Goal: Transaction & Acquisition: Purchase product/service

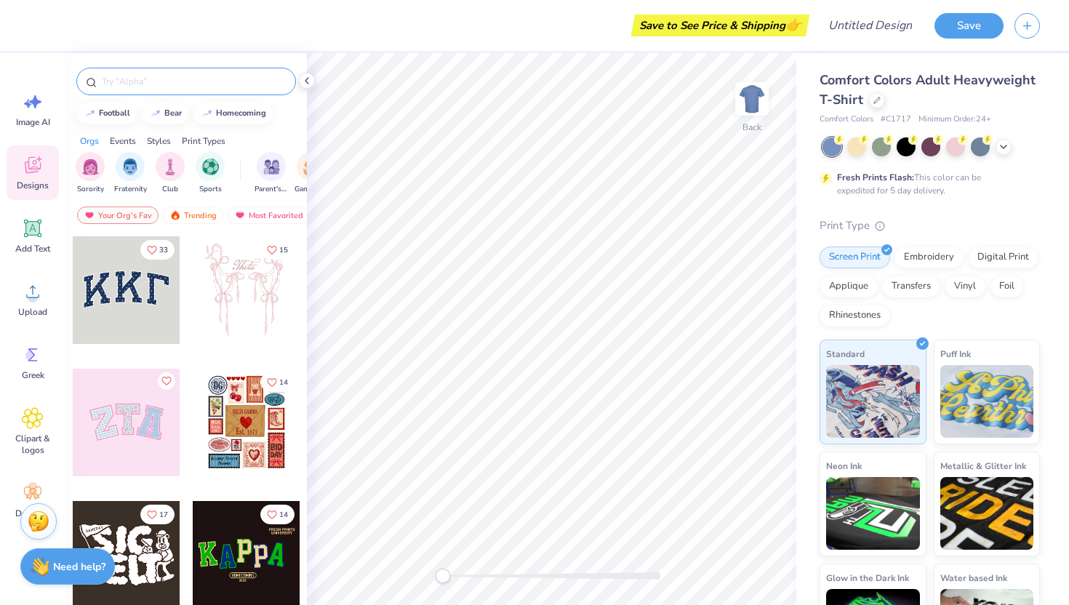
click at [238, 80] on input "text" at bounding box center [193, 81] width 186 height 15
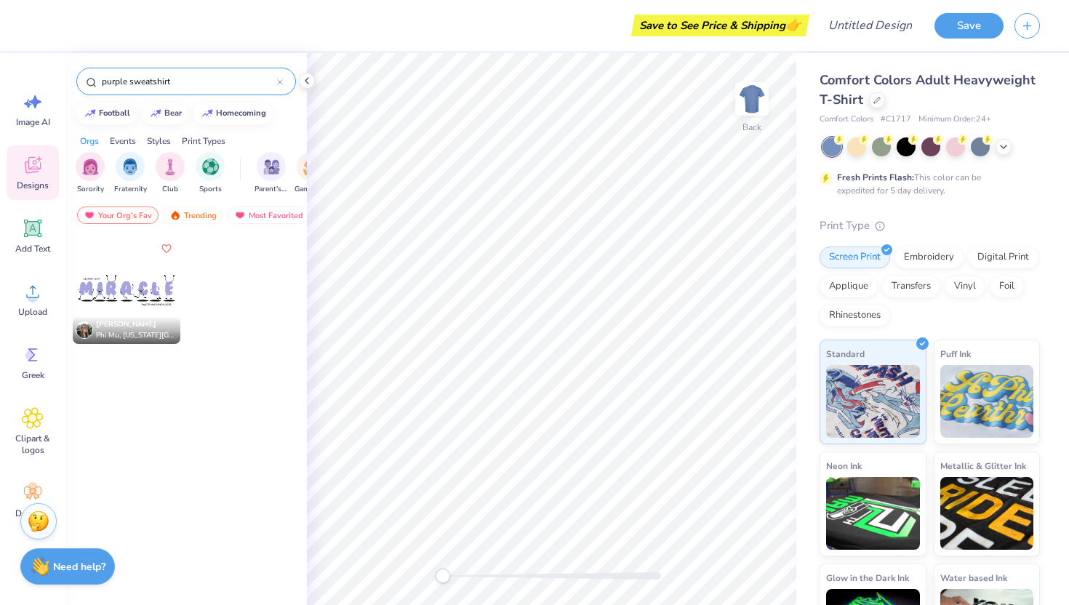
type input "purple sweatshirt"
click at [279, 86] on div at bounding box center [280, 81] width 6 height 13
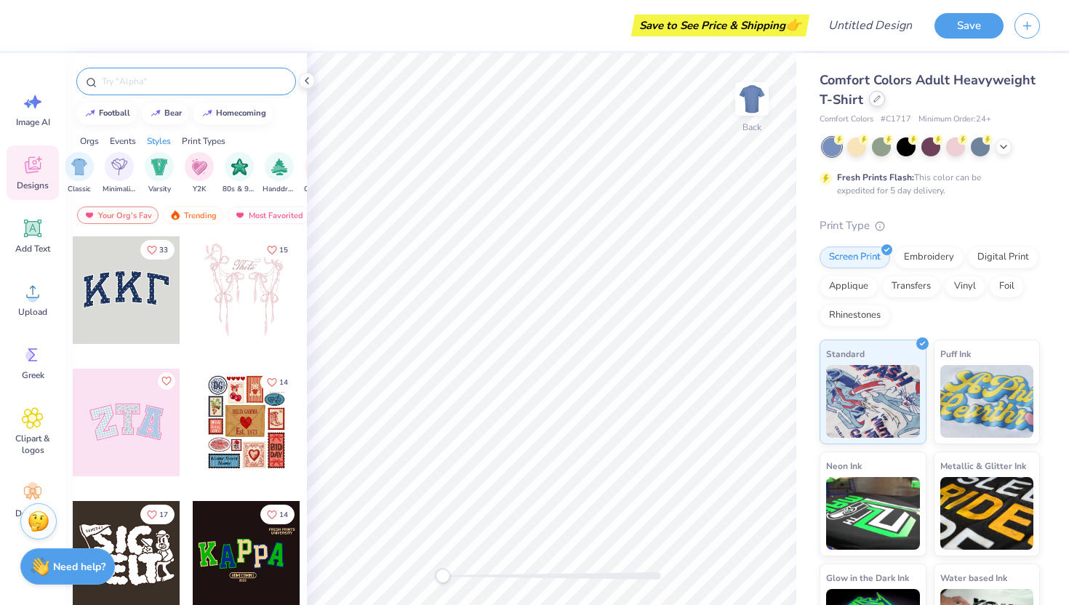
click at [875, 100] on icon at bounding box center [876, 98] width 7 height 7
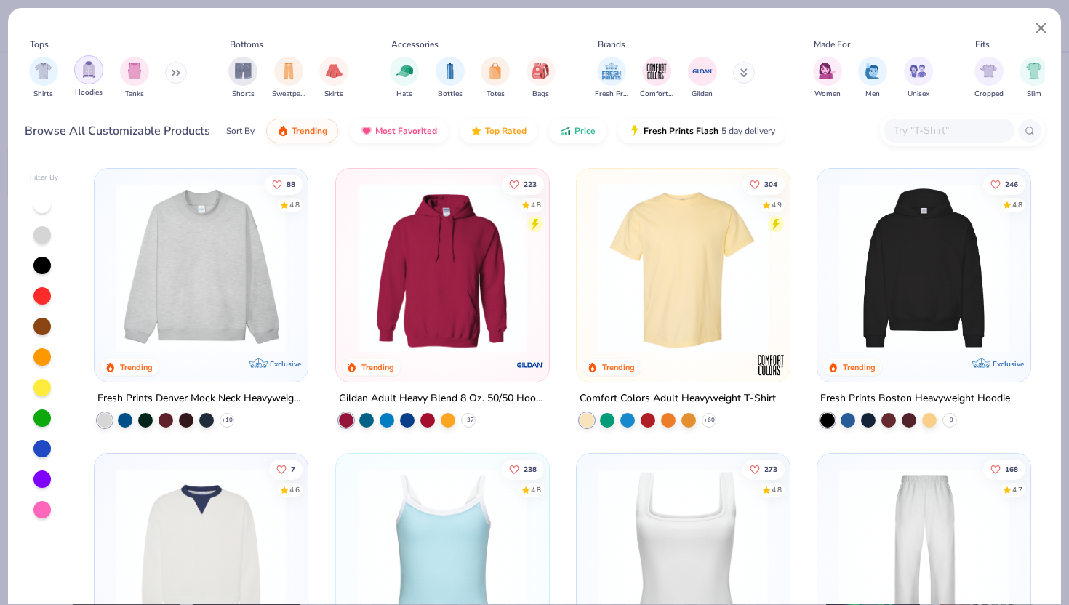
click at [88, 76] on img "filter for Hoodies" at bounding box center [89, 69] width 16 height 17
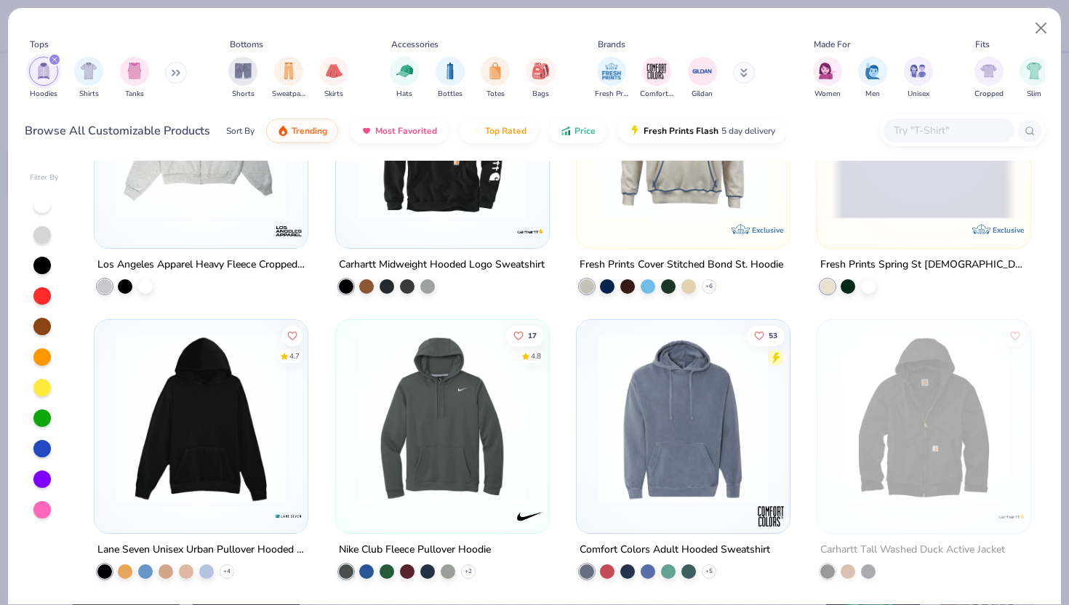
scroll to position [1273, 0]
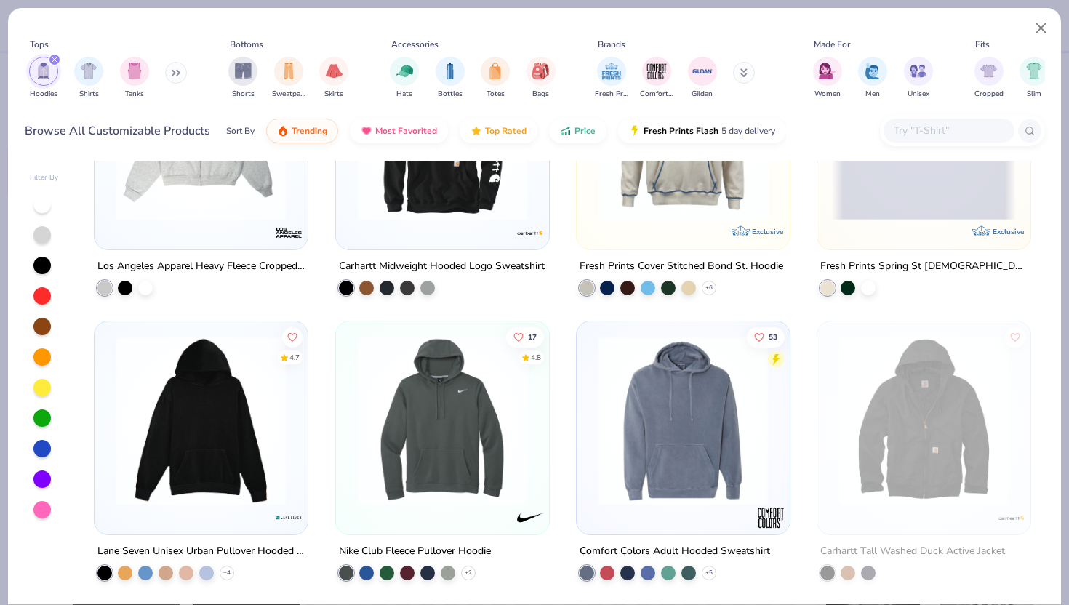
click at [45, 479] on div at bounding box center [41, 478] width 17 height 17
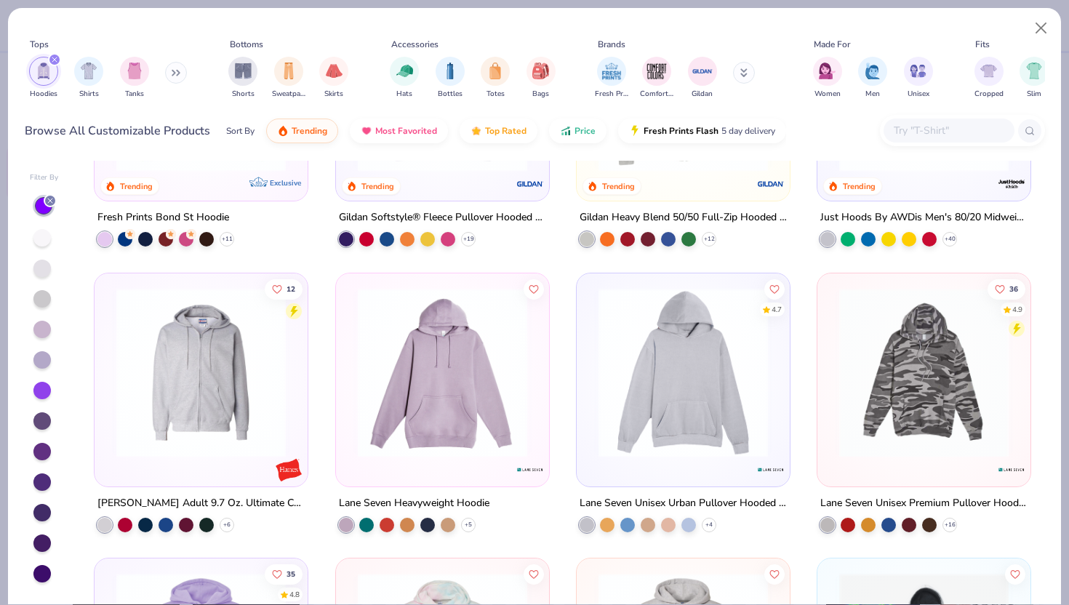
scroll to position [465, 0]
click at [180, 70] on icon at bounding box center [176, 72] width 9 height 7
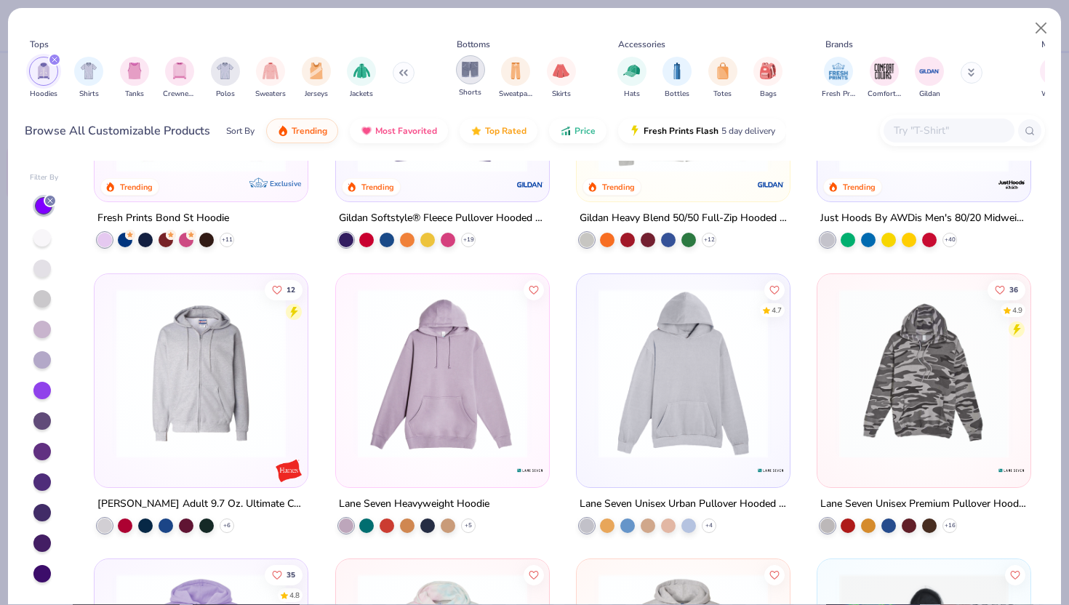
click at [478, 70] on img "filter for Shorts" at bounding box center [470, 69] width 17 height 17
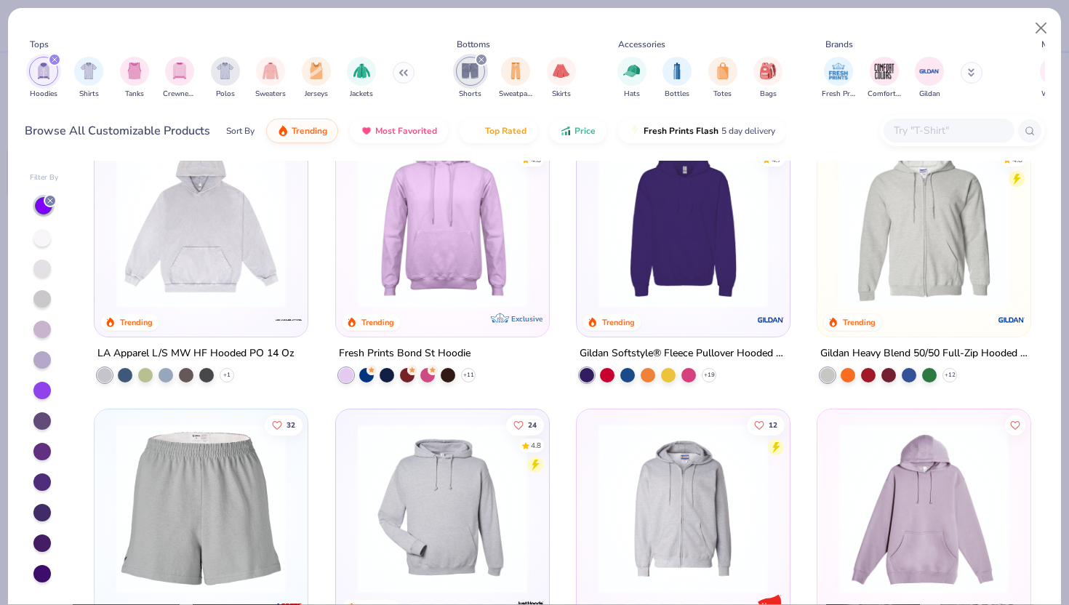
scroll to position [515, 0]
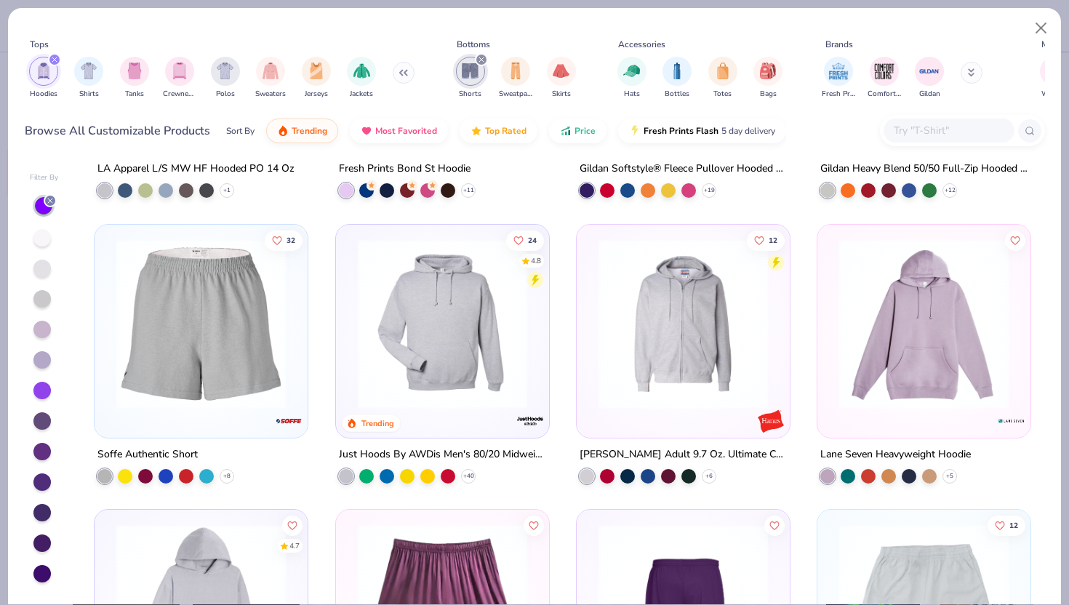
click at [49, 386] on div at bounding box center [41, 390] width 17 height 17
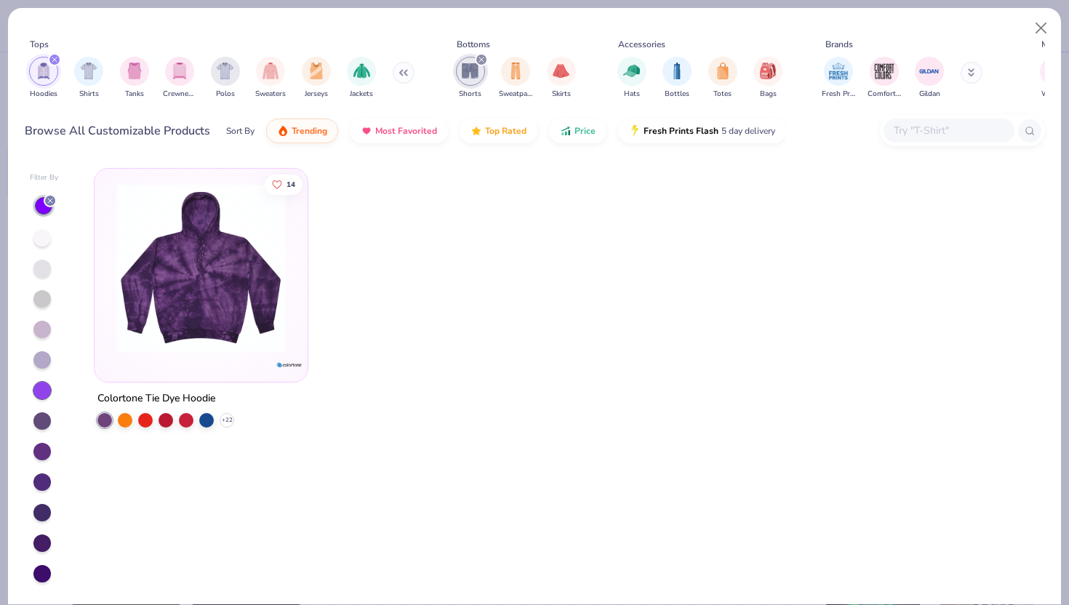
click at [39, 324] on div at bounding box center [41, 329] width 17 height 17
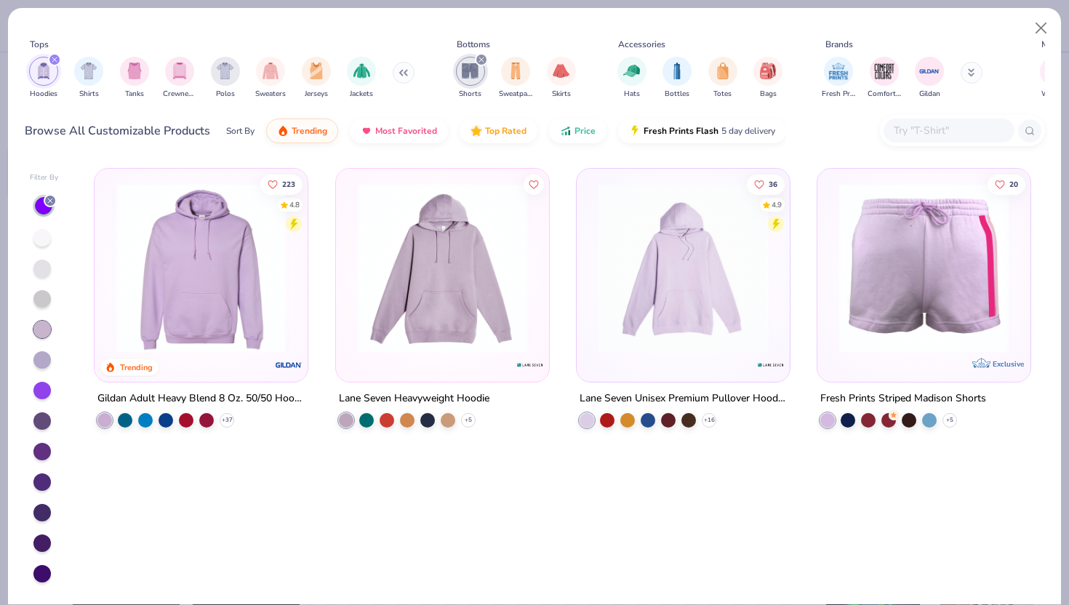
click at [44, 217] on div at bounding box center [44, 389] width 29 height 388
click at [49, 190] on div "Filter By" at bounding box center [44, 388] width 29 height 432
click at [50, 201] on line at bounding box center [50, 200] width 4 height 4
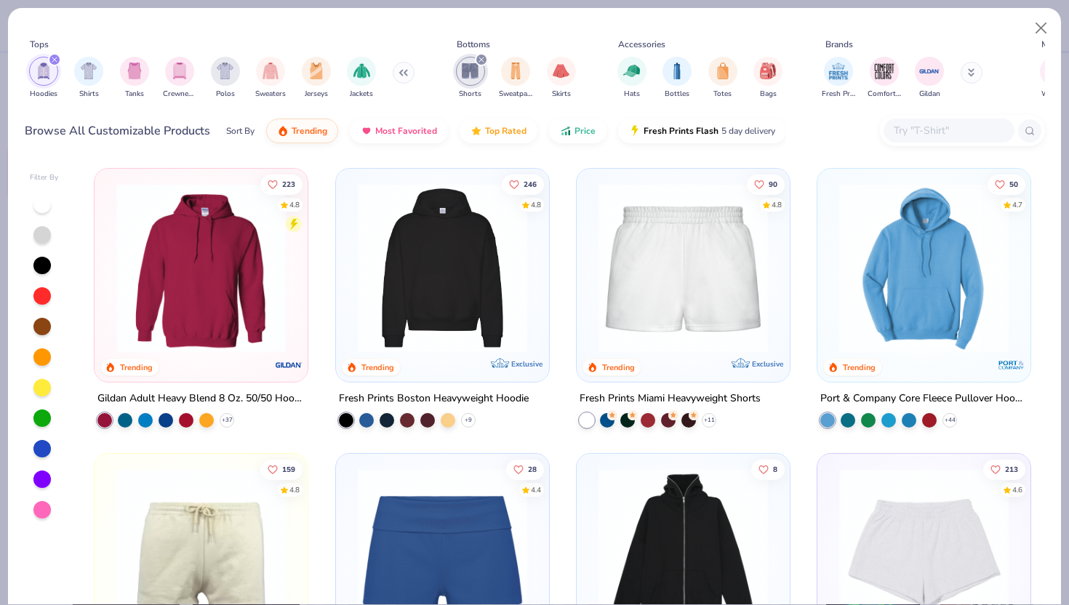
click at [49, 478] on div at bounding box center [41, 478] width 17 height 17
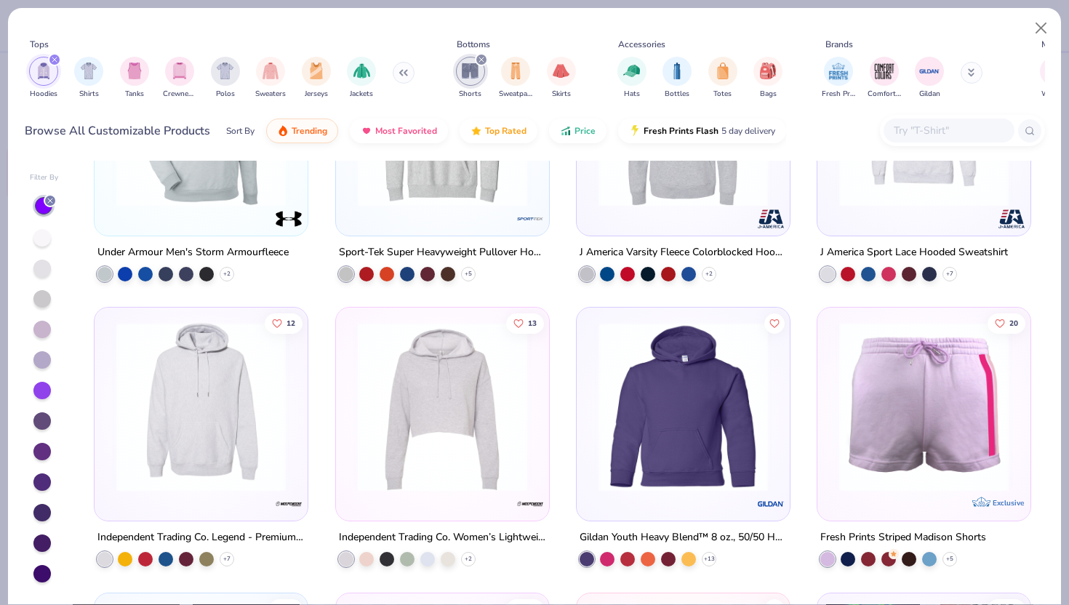
scroll to position [2428, 0]
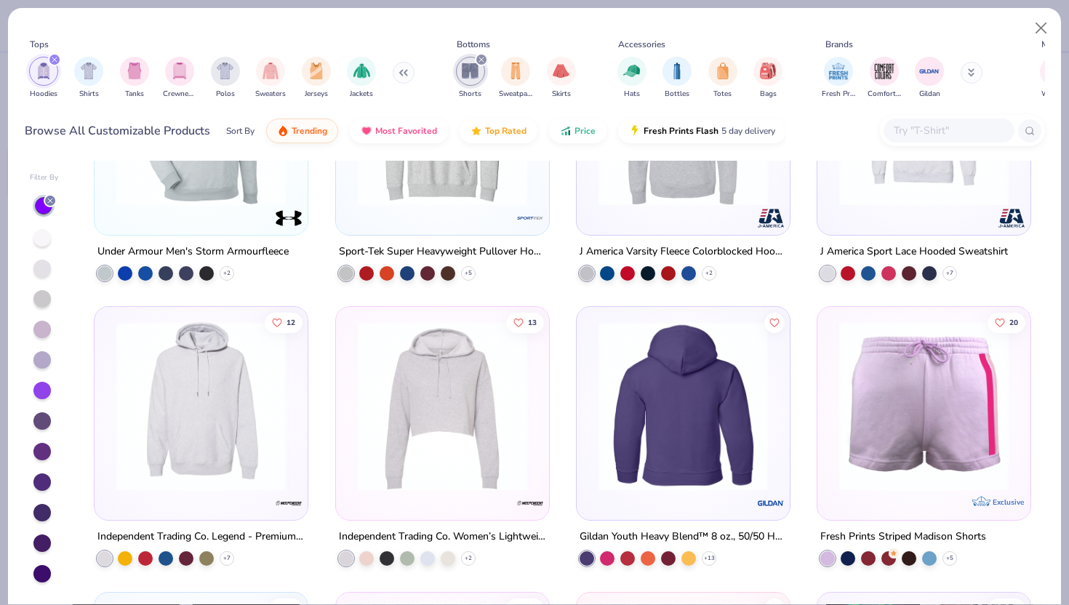
click at [591, 398] on img at bounding box center [499, 405] width 184 height 169
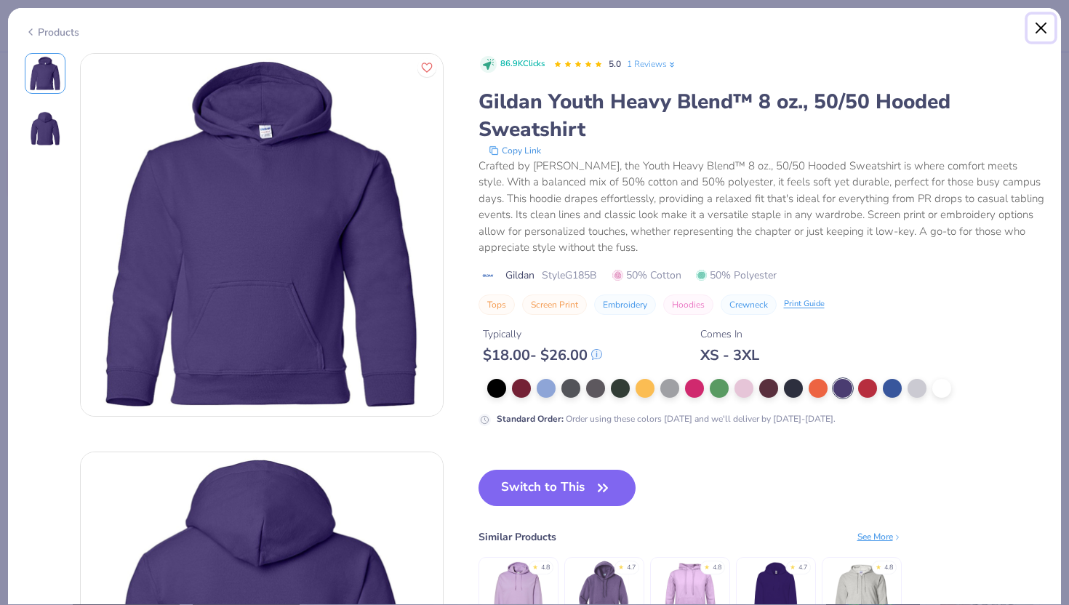
click at [1037, 23] on button "Close" at bounding box center [1041, 29] width 28 height 28
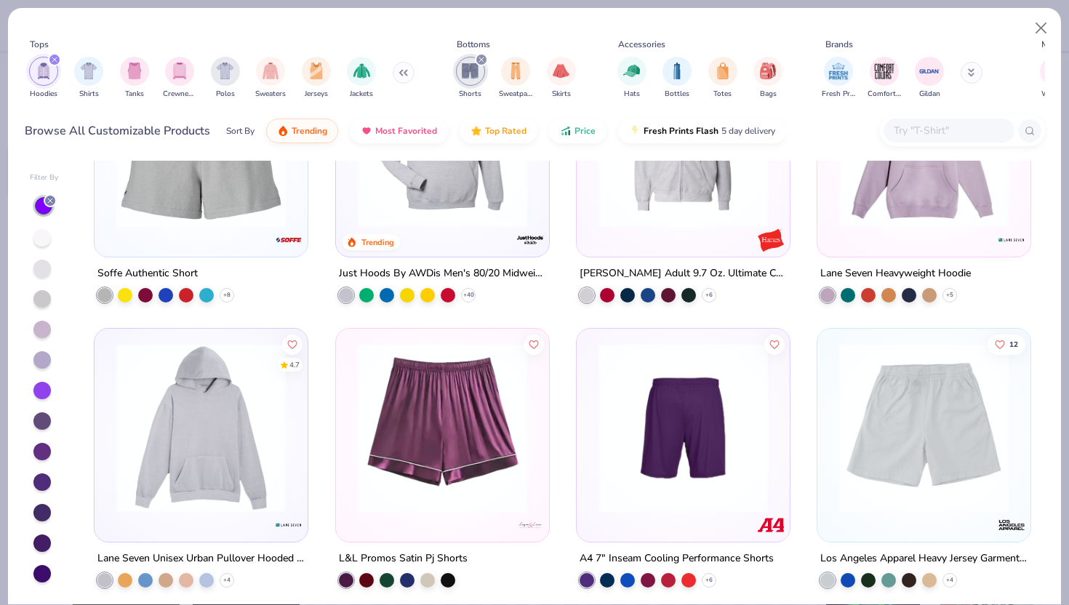
scroll to position [379, 0]
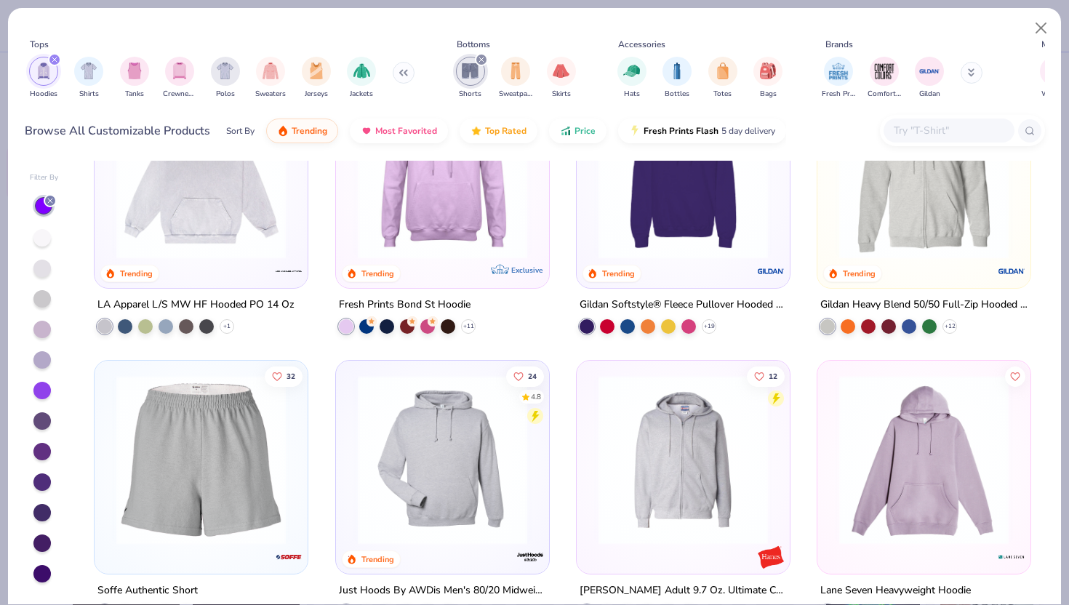
click at [44, 326] on div at bounding box center [41, 329] width 17 height 17
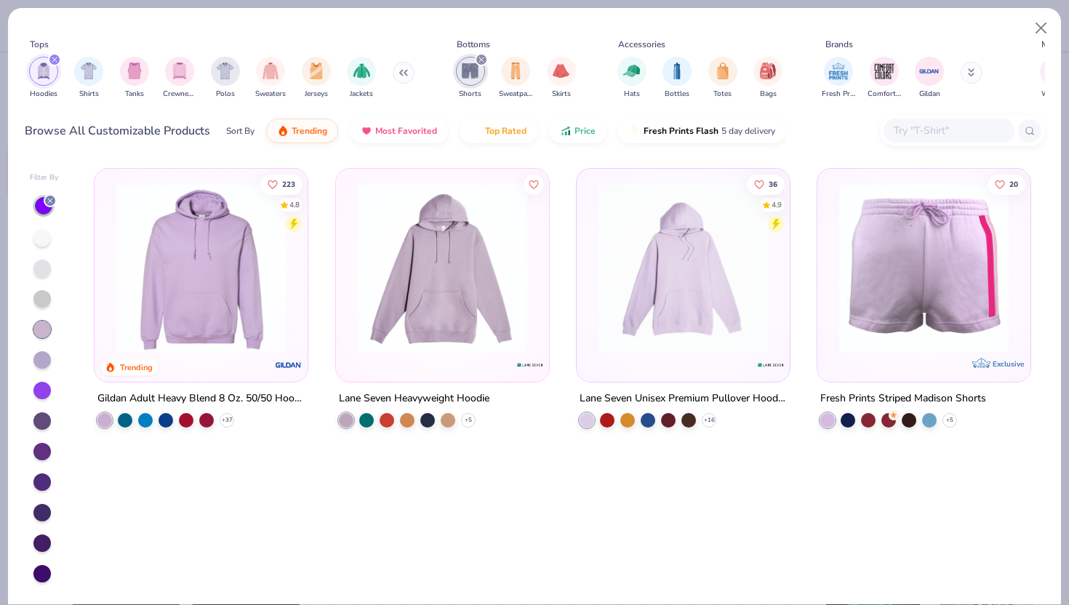
click at [51, 197] on icon at bounding box center [50, 200] width 9 height 9
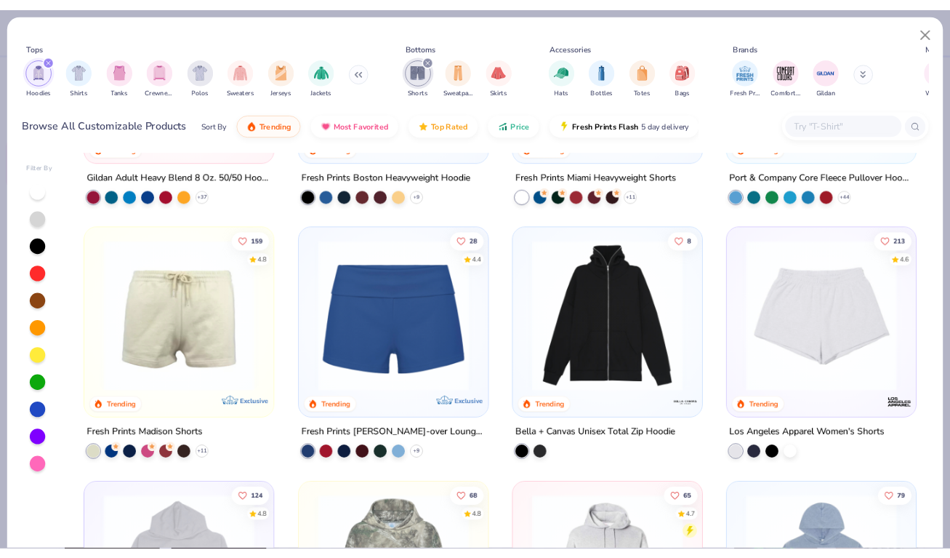
scroll to position [214, 0]
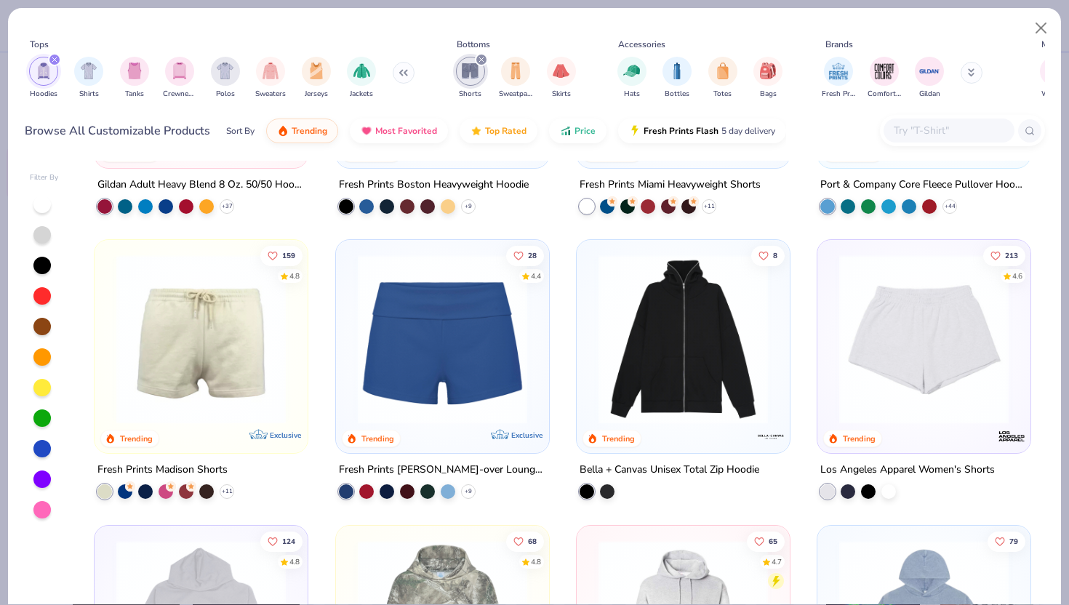
click at [896, 331] on img at bounding box center [924, 338] width 184 height 169
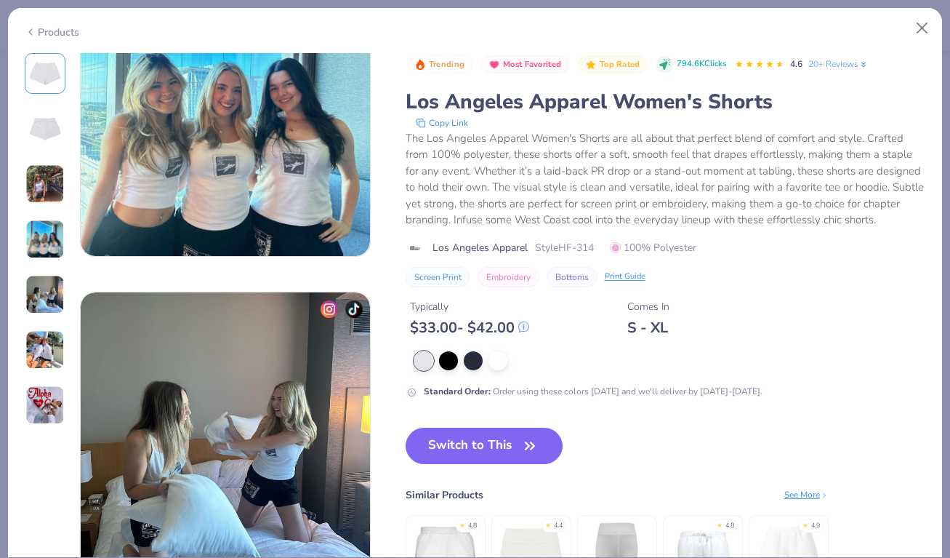
scroll to position [962, 0]
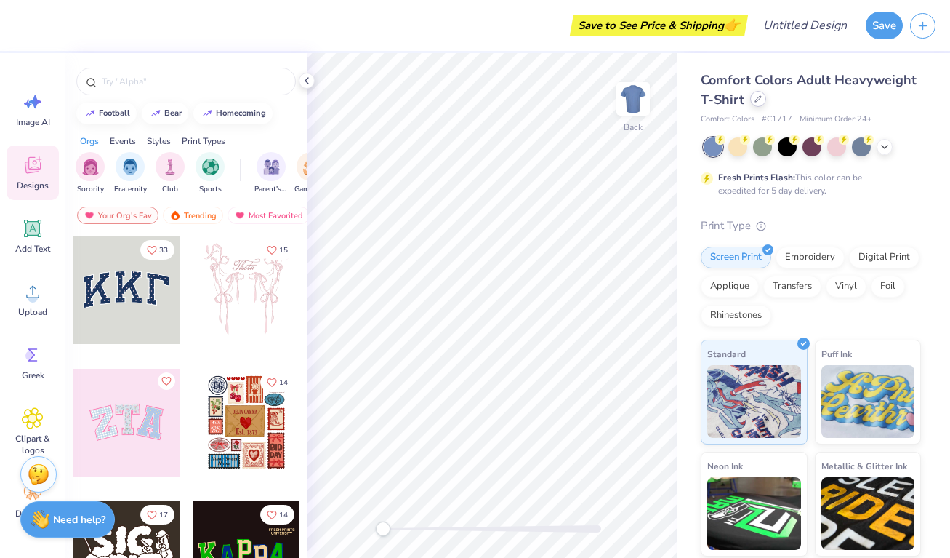
click at [760, 104] on div at bounding box center [758, 99] width 16 height 16
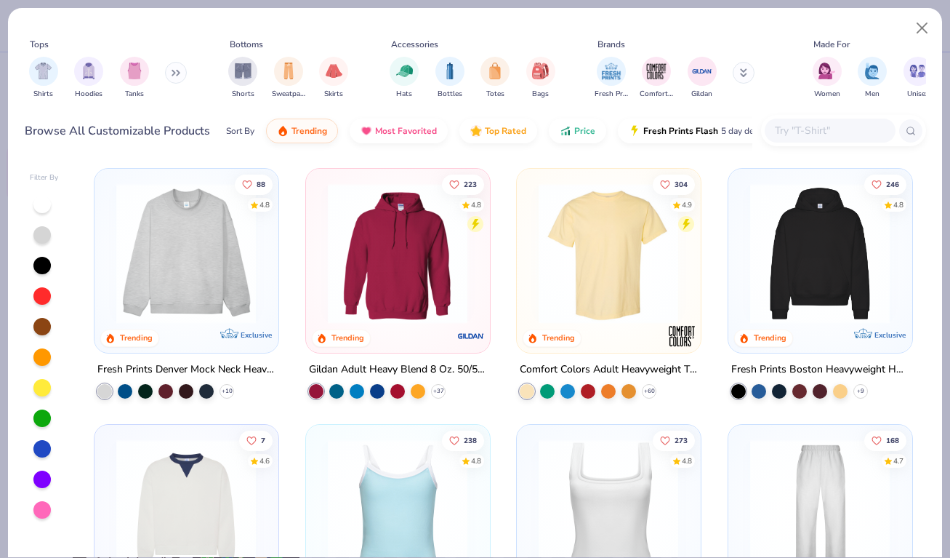
scroll to position [2, 0]
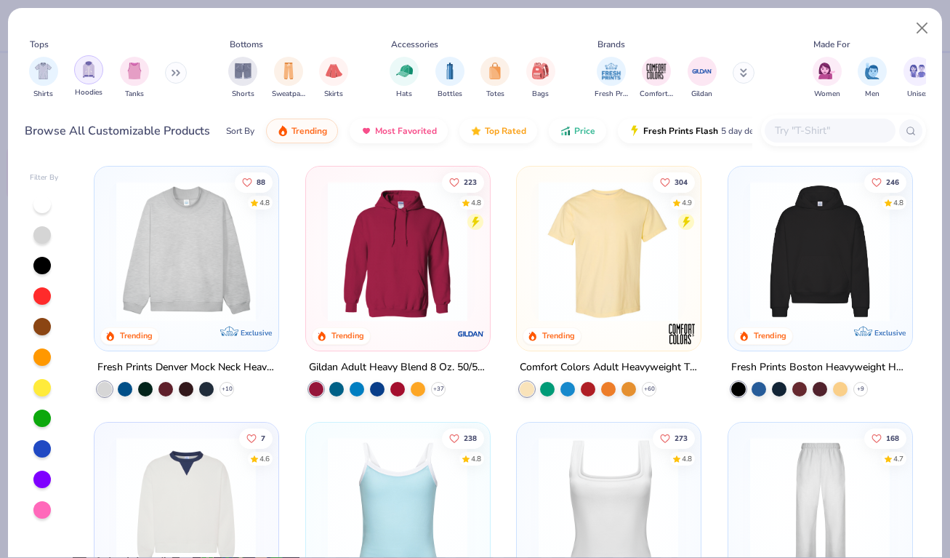
click at [92, 73] on img "filter for Hoodies" at bounding box center [89, 69] width 16 height 17
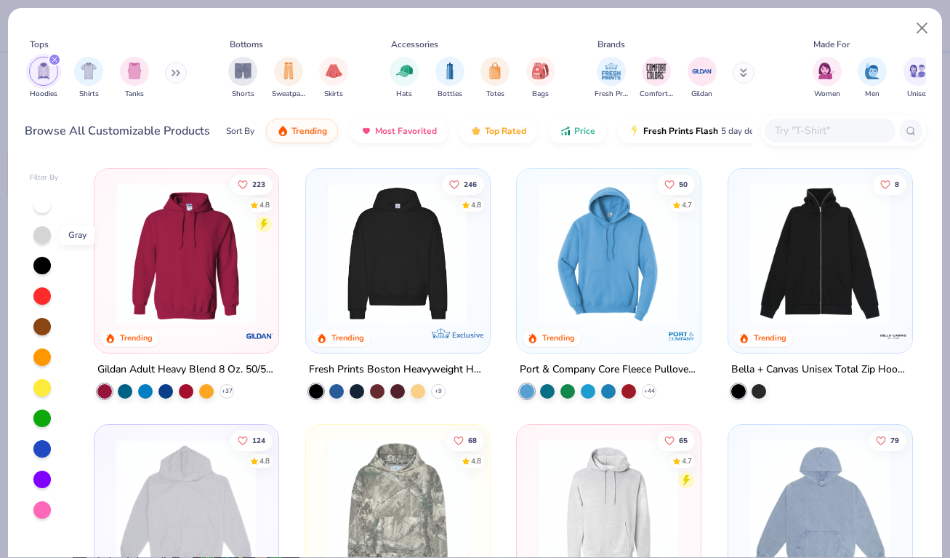
click at [43, 231] on div at bounding box center [41, 234] width 17 height 17
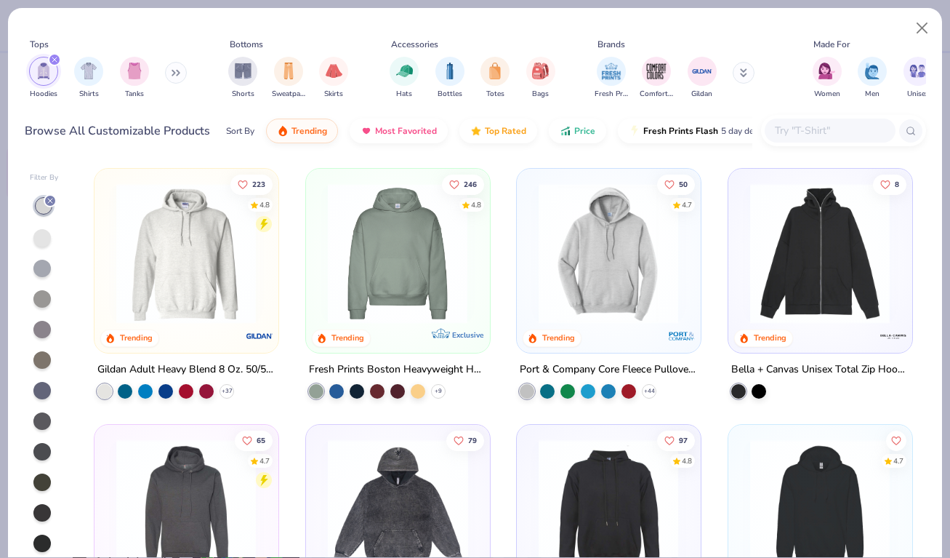
click at [236, 259] on img at bounding box center [186, 253] width 154 height 140
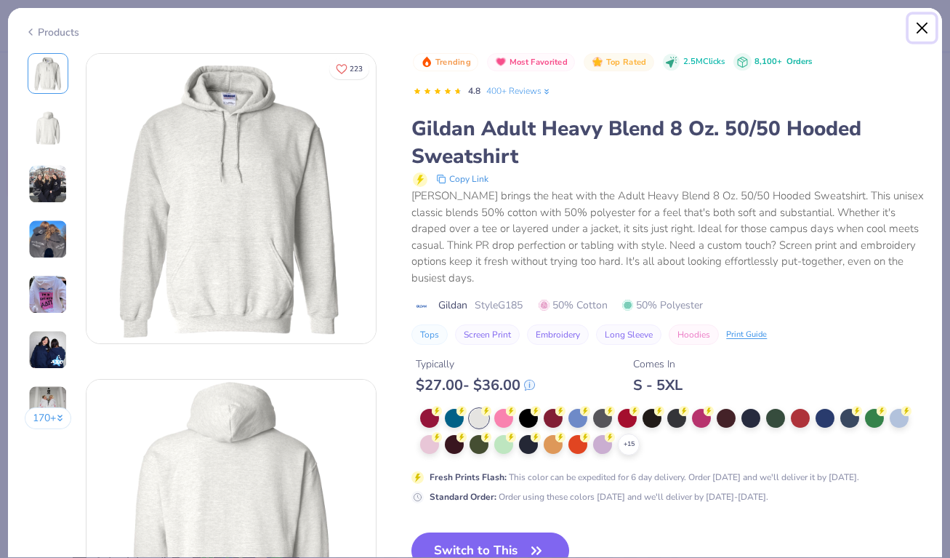
click at [918, 31] on button "Close" at bounding box center [923, 29] width 28 height 28
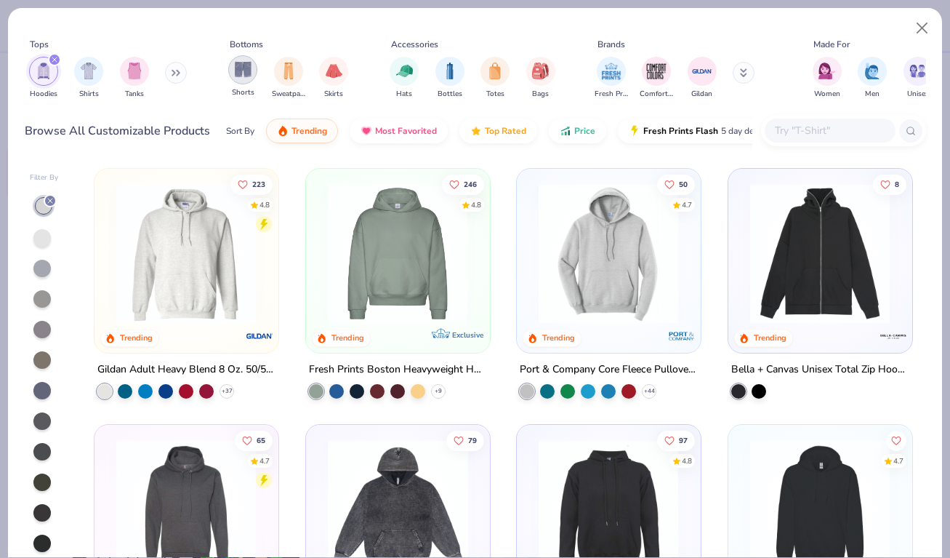
click at [244, 75] on img "filter for Shorts" at bounding box center [243, 69] width 17 height 17
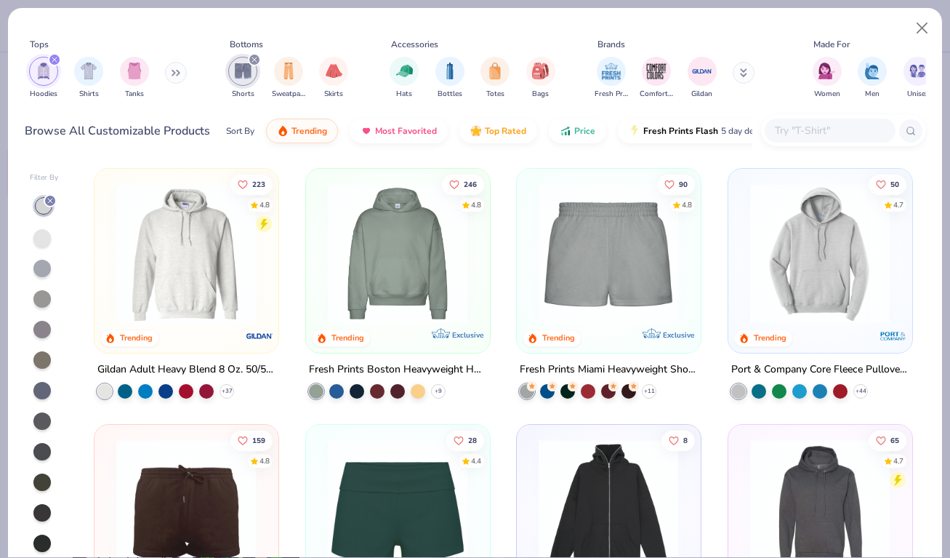
click at [55, 60] on icon "filter for Hoodies" at bounding box center [55, 60] width 6 height 6
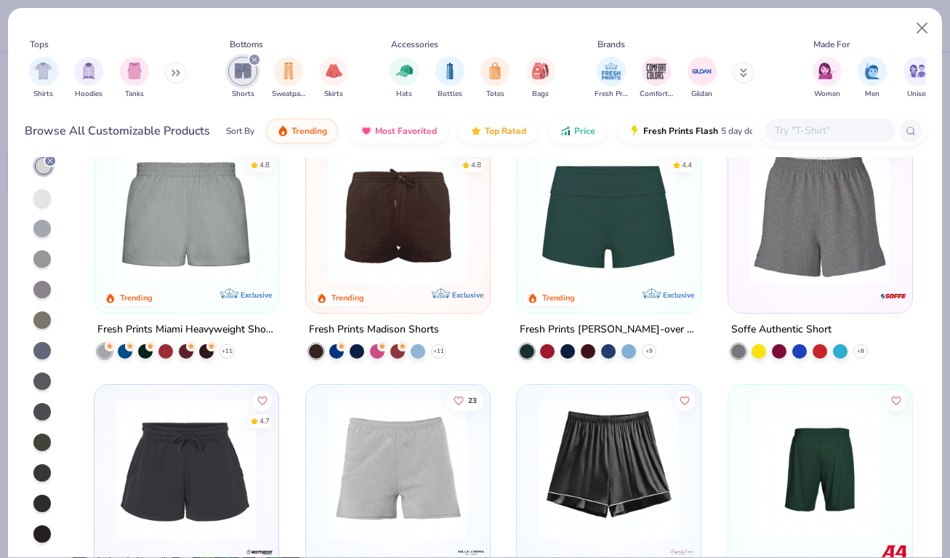
click at [254, 57] on icon "filter for Shorts" at bounding box center [255, 60] width 6 height 6
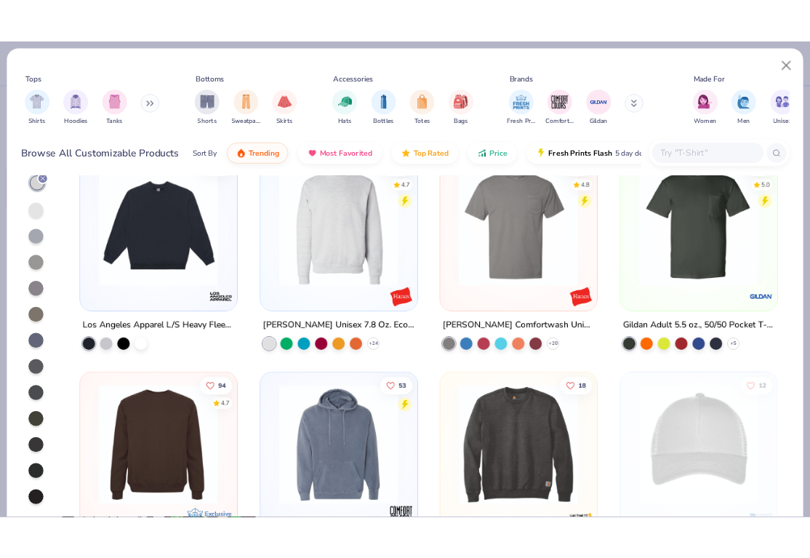
scroll to position [5609, 0]
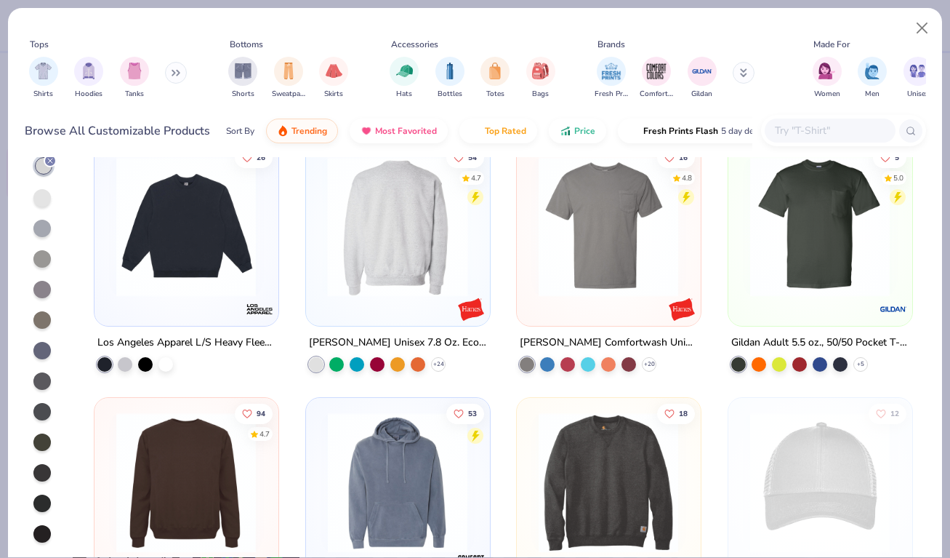
click at [398, 220] on img at bounding box center [398, 226] width 154 height 140
